Goal: Information Seeking & Learning: Learn about a topic

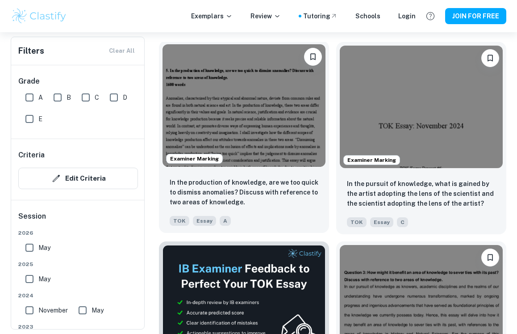
scroll to position [268, 0]
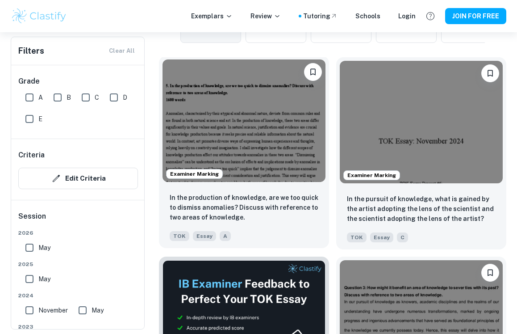
click at [234, 164] on img at bounding box center [244, 120] width 163 height 122
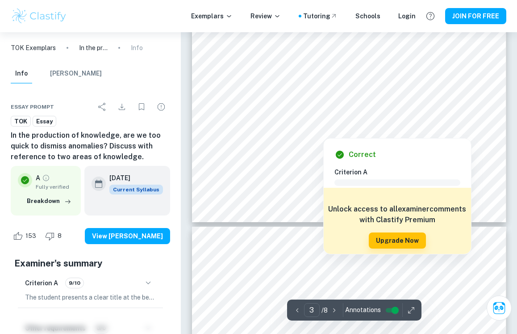
scroll to position [1156, 0]
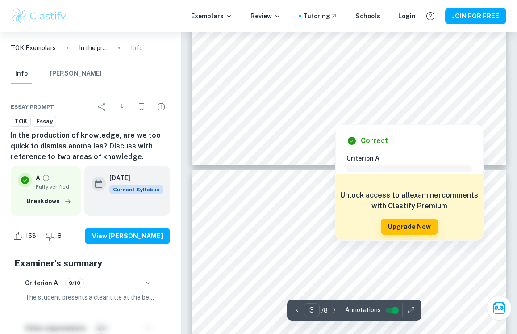
type input "4"
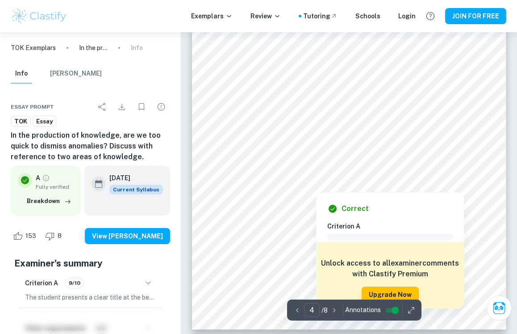
scroll to position [1469, 0]
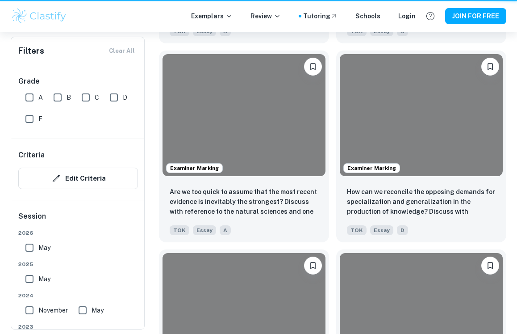
scroll to position [268, 0]
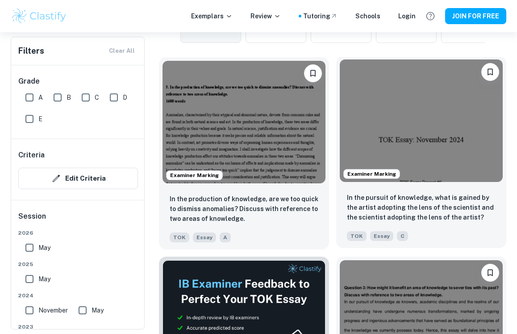
click at [417, 158] on img at bounding box center [421, 120] width 163 height 122
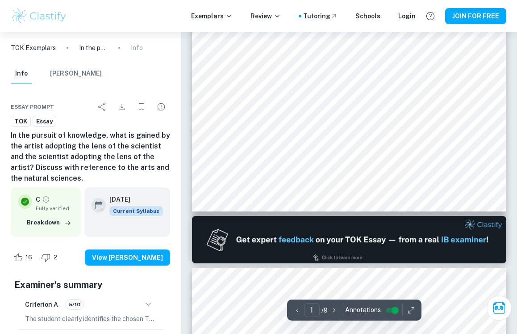
type input "2"
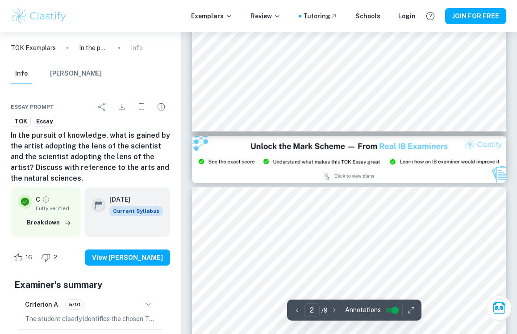
scroll to position [793, 0]
